Goal: Information Seeking & Learning: Check status

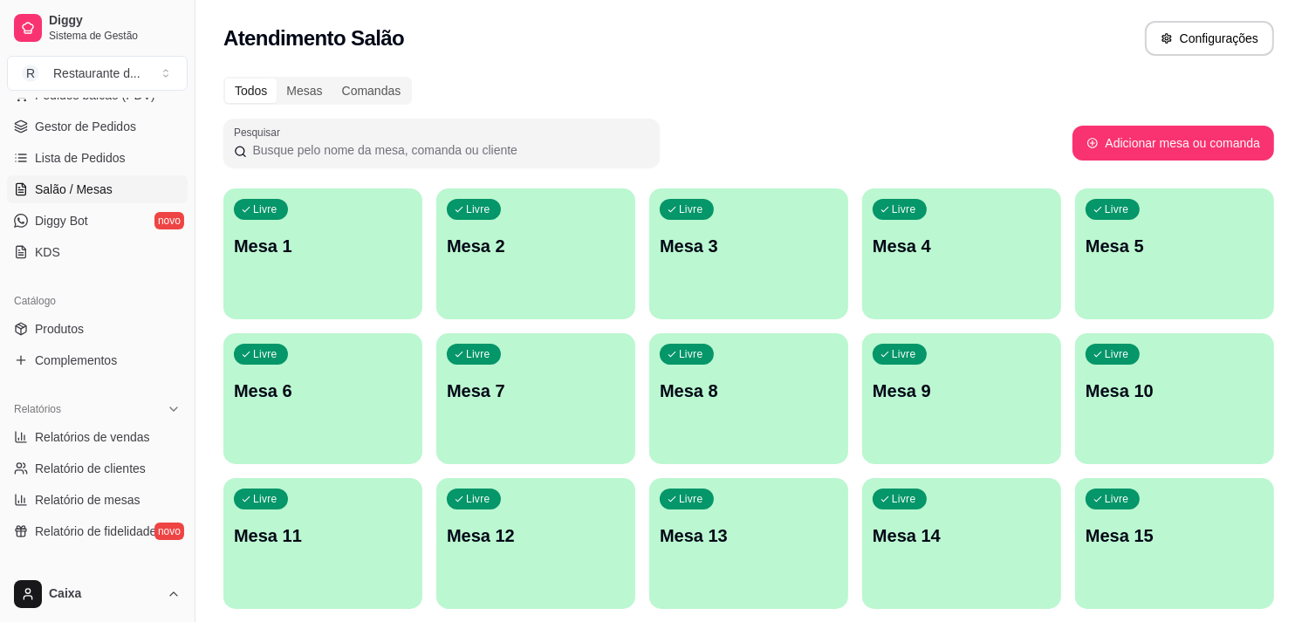
scroll to position [245, 0]
click at [135, 446] on link "Relatórios de vendas" at bounding box center [97, 434] width 181 height 28
select select "ALL"
select select "0"
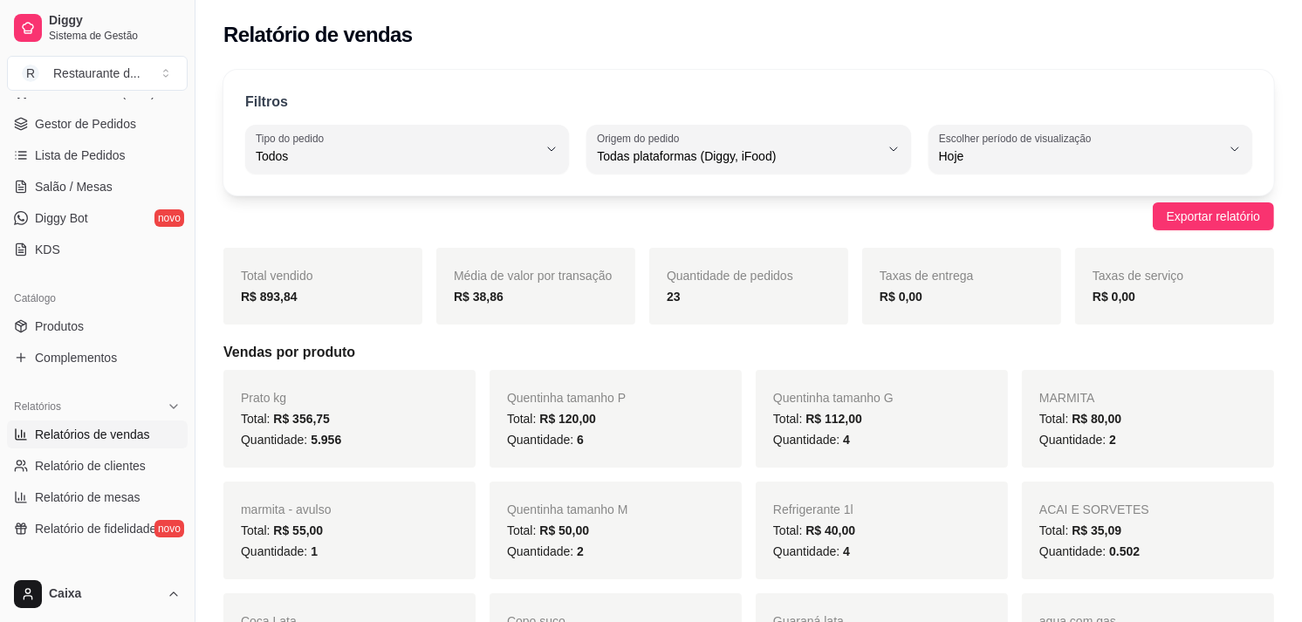
click at [781, 523] on span "Total: R$ 40,00" at bounding box center [814, 530] width 82 height 14
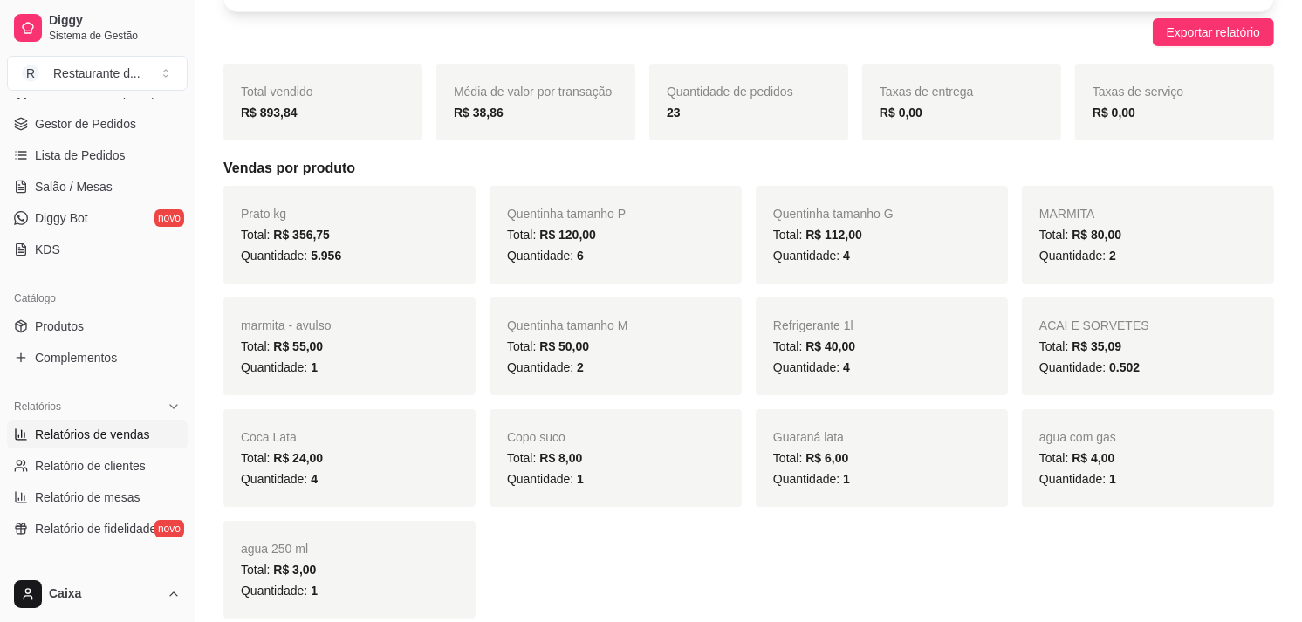
scroll to position [194, 0]
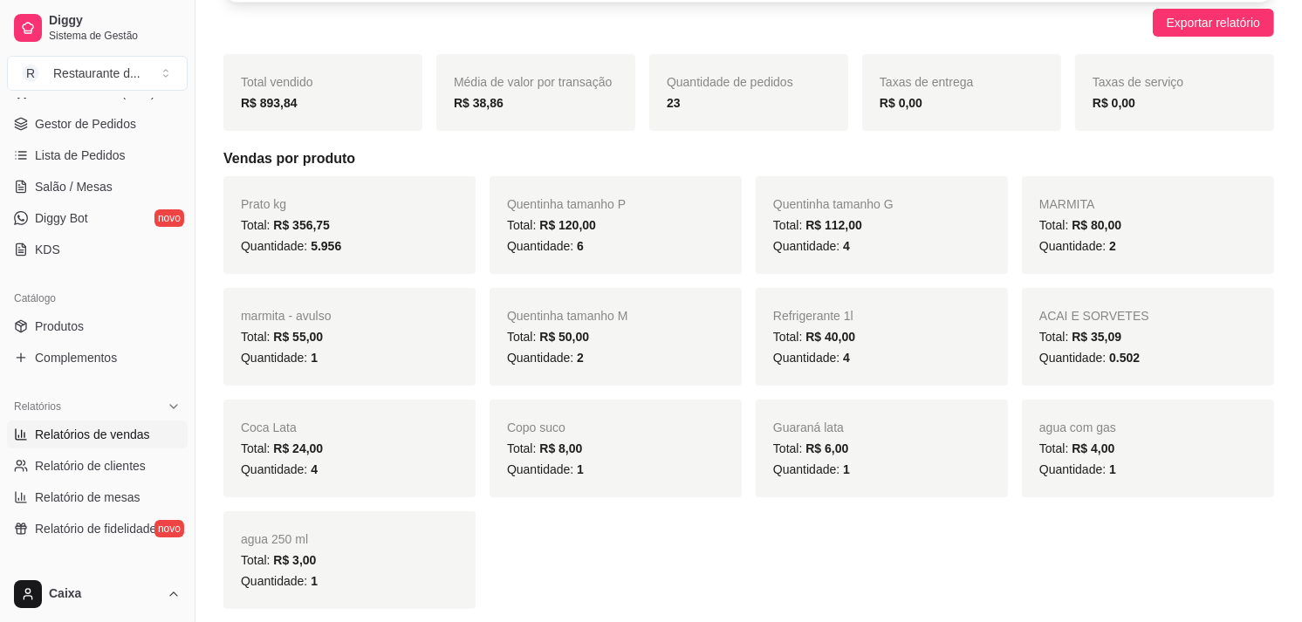
click at [174, 113] on div "Dia a dia Pedidos balcão (PDV) Gestor de Pedidos Lista de Pedidos Salão / Mesas…" at bounding box center [97, 157] width 195 height 227
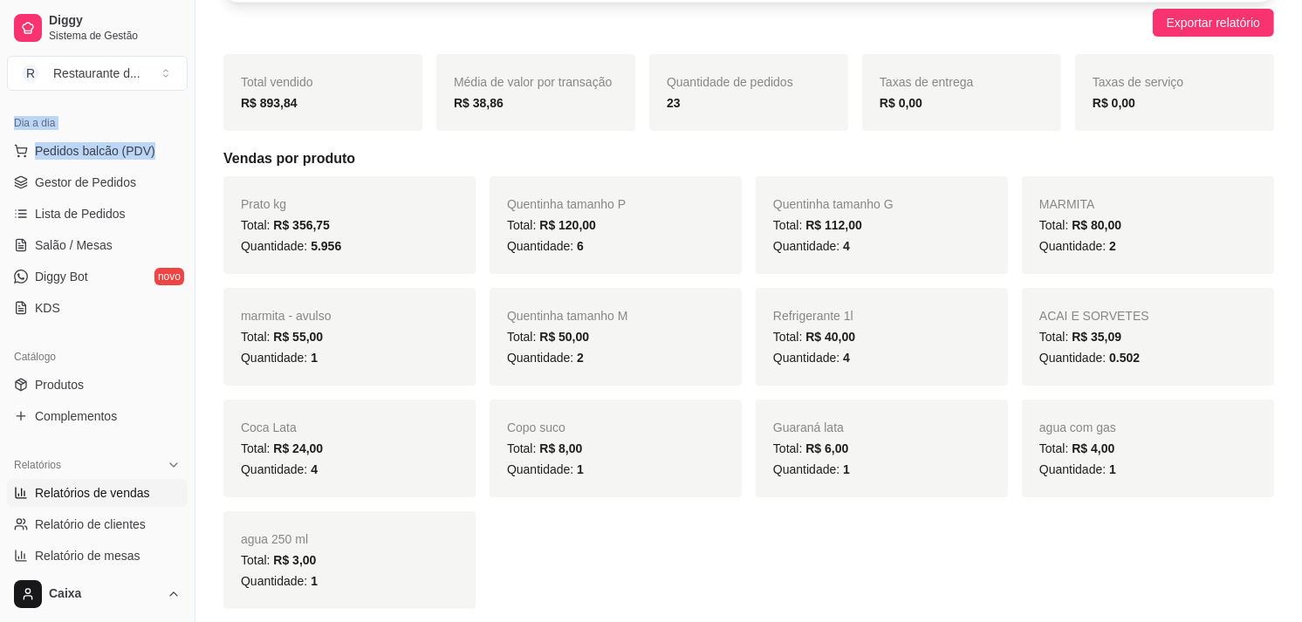
click at [174, 113] on div "Dia a dia Pedidos balcão (PDV) Gestor de Pedidos Lista de Pedidos Salão / Mesas…" at bounding box center [97, 215] width 195 height 227
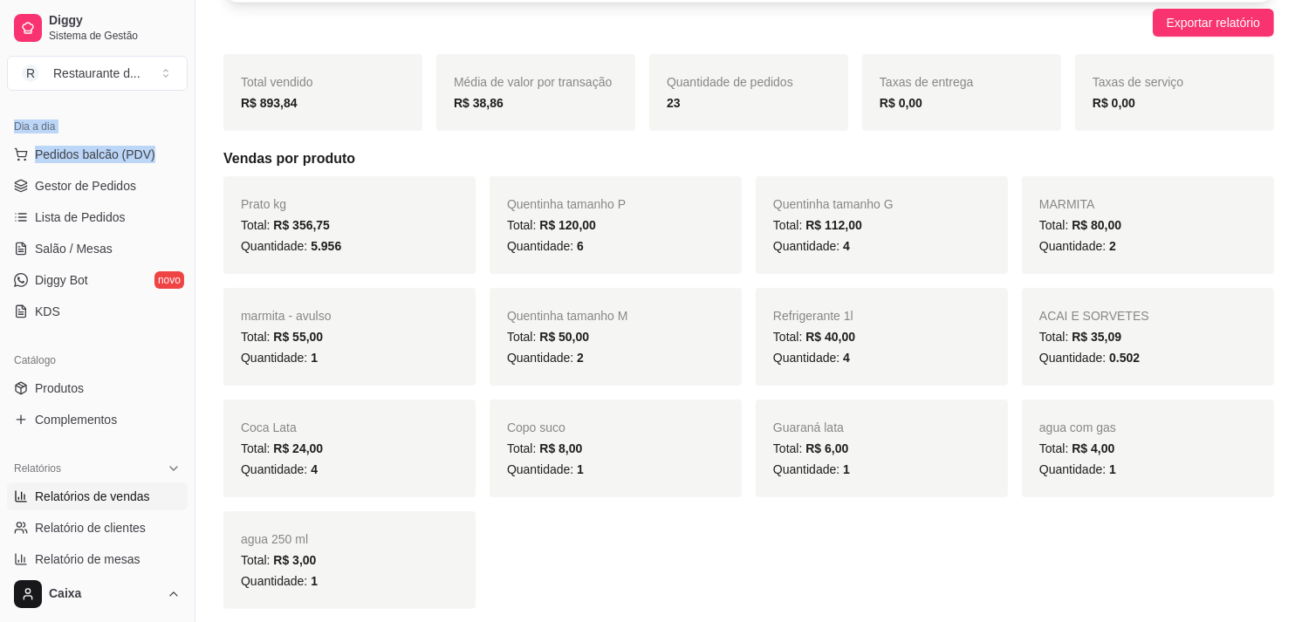
click at [174, 113] on div "Dia a dia Pedidos balcão (PDV) Gestor de Pedidos Lista de Pedidos Salão / Mesas…" at bounding box center [97, 219] width 195 height 227
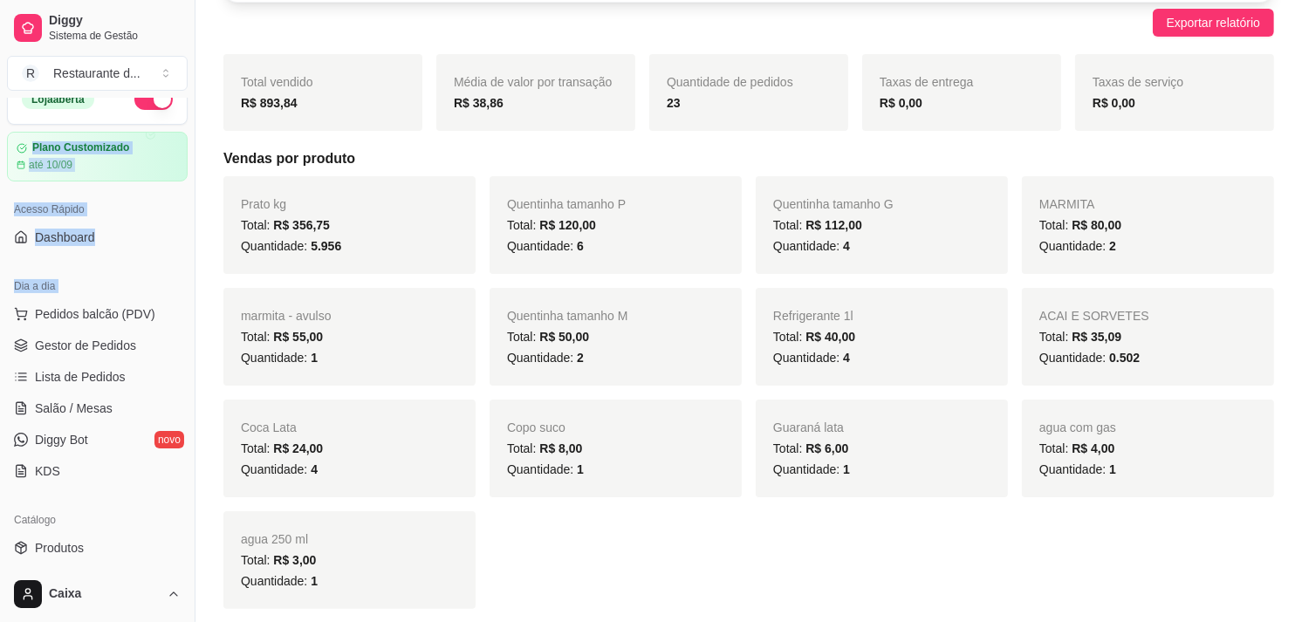
scroll to position [0, 0]
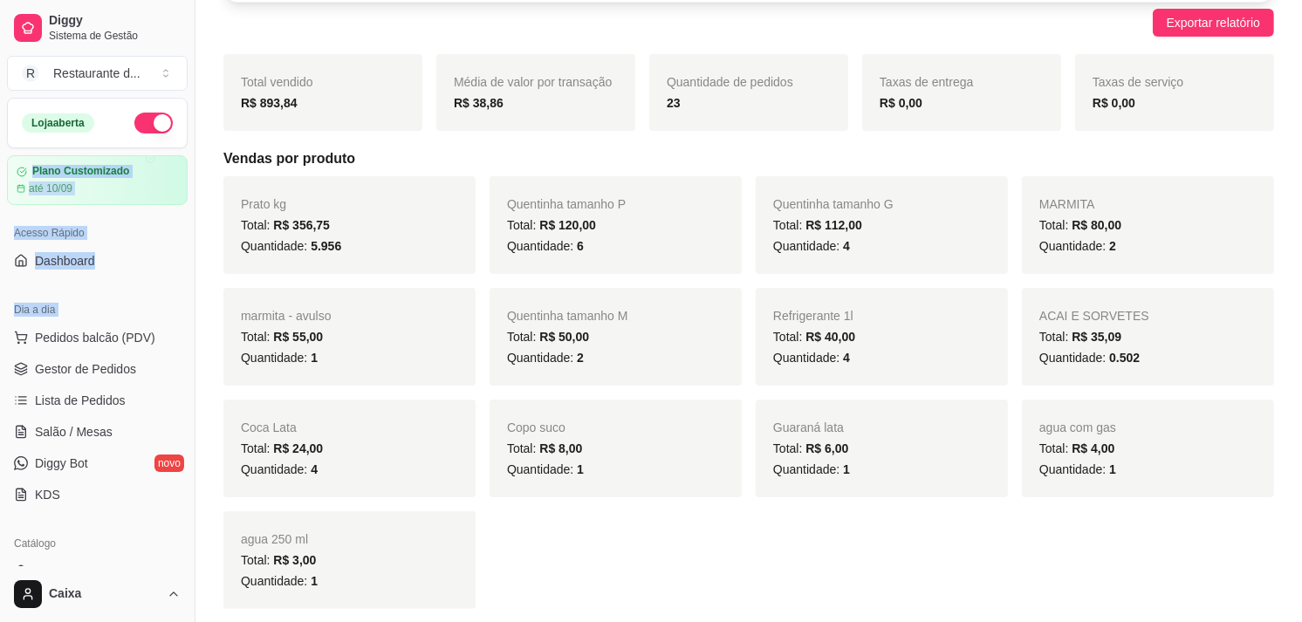
drag, startPoint x: 174, startPoint y: 113, endPoint x: 133, endPoint y: 124, distance: 42.3
click at [133, 124] on div "Loja aberta Plano Customizado até 10/09 Acesso Rápido Dashboard Dia a dia Pedid…" at bounding box center [97, 332] width 195 height 468
click at [134, 124] on button "button" at bounding box center [153, 123] width 38 height 21
